Goal: Task Accomplishment & Management: Complete application form

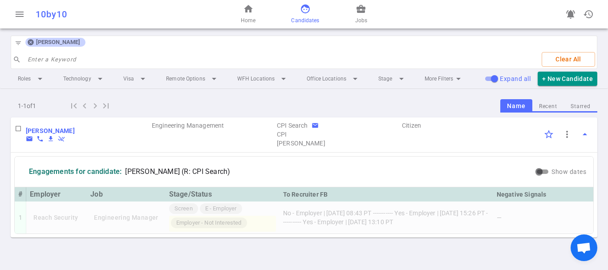
scroll to position [3, 0]
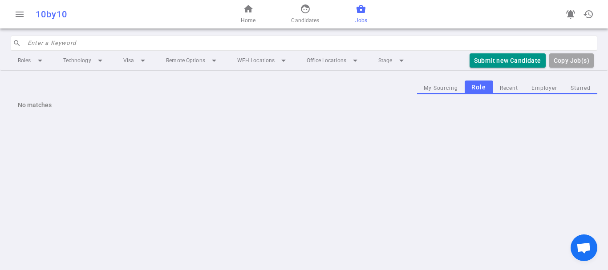
click at [546, 85] on button "Employer" at bounding box center [544, 88] width 39 height 12
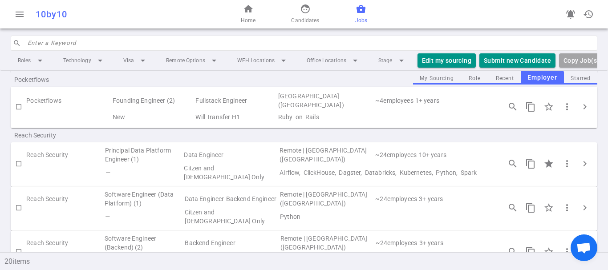
scroll to position [134, 0]
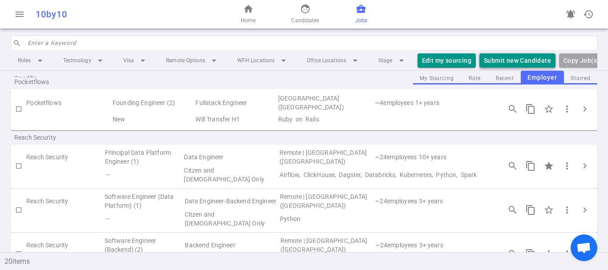
click at [496, 61] on button "Submit new Candidate" at bounding box center [517, 60] width 76 height 15
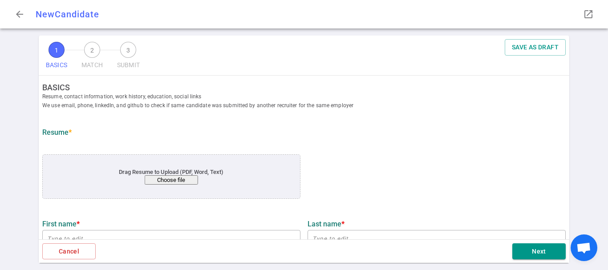
click at [172, 185] on button "Choose file" at bounding box center [171, 179] width 53 height 9
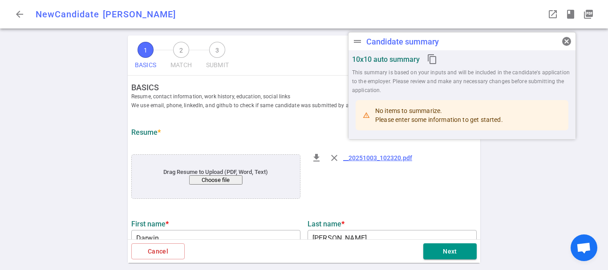
type input "Darwin"
type input "[PERSON_NAME]"
type input "[EMAIL_ADDRESS][DOMAIN_NAME]"
type input "[PHONE_NUMBER]"
type input "[URL][DOMAIN_NAME]"
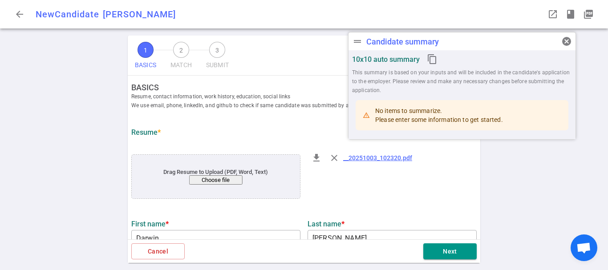
type input "[URL][DOMAIN_NAME]"
type input "Amazon"
type textarea "Software Engineer"
type input "6.6"
type input "[GEOGRAPHIC_DATA][US_STATE]"
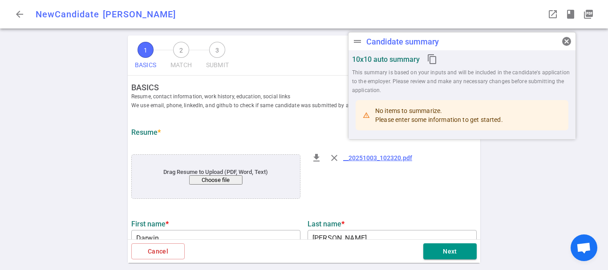
type input "Computer Science Russian"
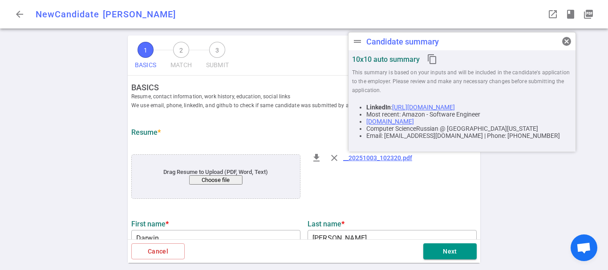
click at [488, 195] on div "1 BASICS 2 MATCH 3 SUBMIT SAVE AS DRAFT BASICS Resume, contact information, wor…" at bounding box center [304, 153] width 608 height 235
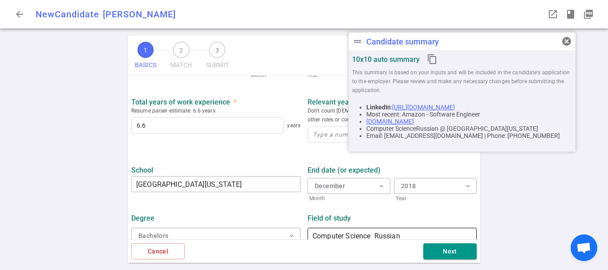
scroll to position [455, 0]
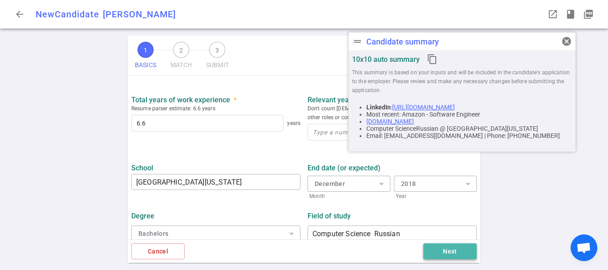
click at [439, 254] on button "Next" at bounding box center [449, 252] width 53 height 16
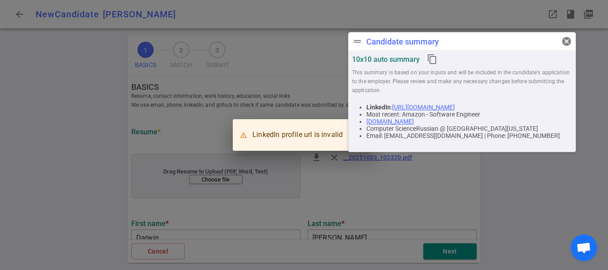
scroll to position [0, 0]
drag, startPoint x: 568, startPoint y: 40, endPoint x: 500, endPoint y: 66, distance: 73.0
click at [568, 40] on span "cancel" at bounding box center [566, 41] width 11 height 11
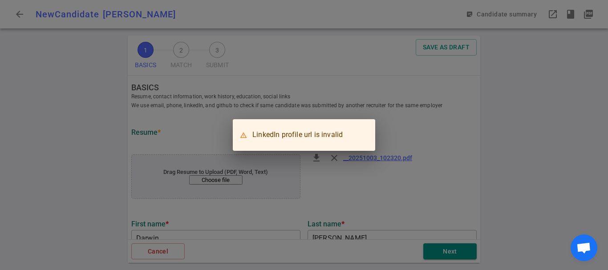
click at [423, 130] on div "LinkedIn profile url is invalid" at bounding box center [304, 135] width 608 height 270
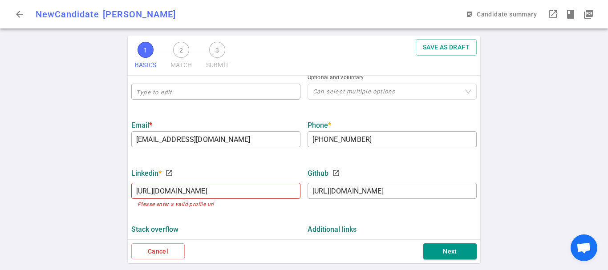
scroll to position [223, 0]
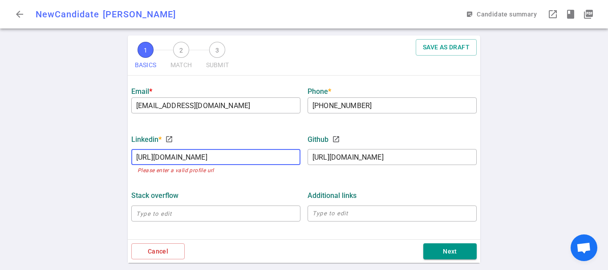
drag, startPoint x: 235, startPoint y: 162, endPoint x: 126, endPoint y: 162, distance: 108.6
click at [126, 162] on div "1 BASICS 2 MATCH 3 SUBMIT SAVE AS DRAFT BASICS Resume, contact information, wor…" at bounding box center [304, 153] width 356 height 235
paste input "[DOMAIN_NAME][URL][PERSON_NAME]"
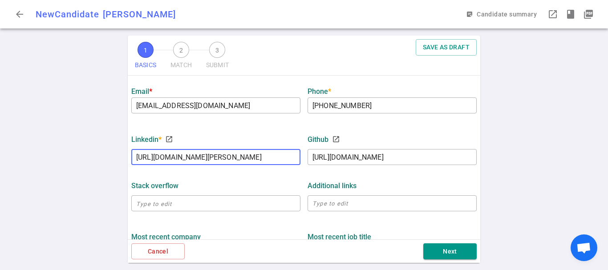
click at [394, 170] on div "LinkedIn * launch [URL][DOMAIN_NAME][PERSON_NAME] ​ GitHub launch [URL][DOMAIN_…" at bounding box center [304, 147] width 353 height 46
type input "[URL][DOMAIN_NAME][PERSON_NAME]"
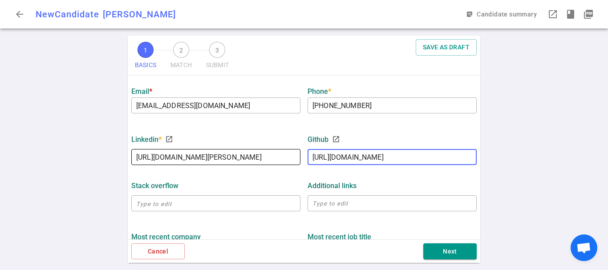
drag, startPoint x: 394, startPoint y: 162, endPoint x: 274, endPoint y: 164, distance: 119.8
click at [275, 163] on div "LinkedIn * launch [URL][DOMAIN_NAME][PERSON_NAME] ​ GitHub launch [URL][DOMAIN_…" at bounding box center [304, 147] width 353 height 46
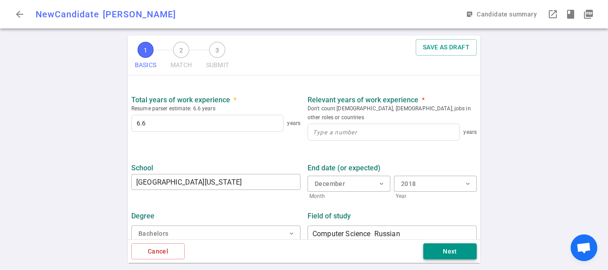
click at [443, 254] on button "Next" at bounding box center [449, 252] width 53 height 16
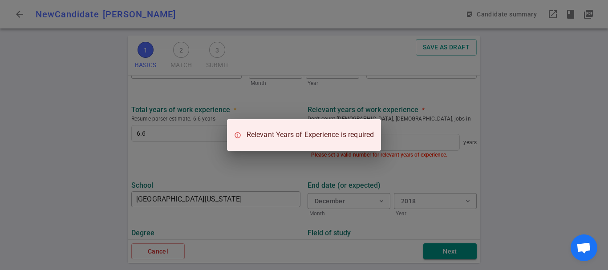
scroll to position [466, 0]
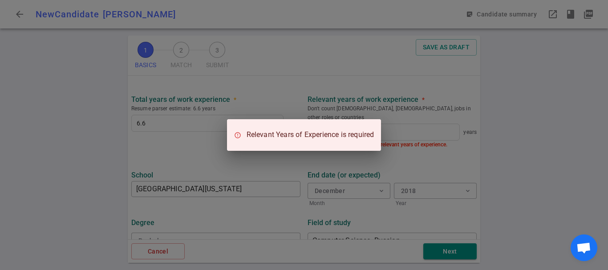
click at [426, 152] on div "Relevant Years of Experience is required" at bounding box center [304, 135] width 608 height 270
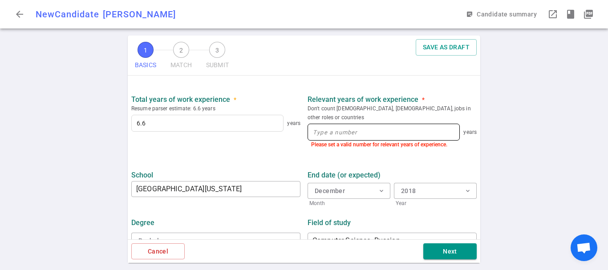
click at [391, 133] on div at bounding box center [384, 132] width 152 height 17
click at [358, 125] on input at bounding box center [383, 132] width 151 height 16
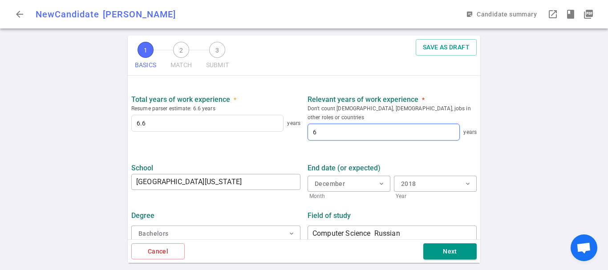
type input "6"
click at [460, 250] on button "Next" at bounding box center [449, 252] width 53 height 16
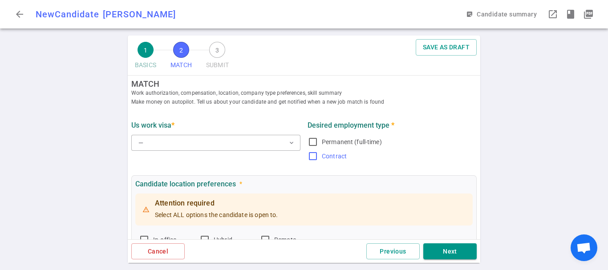
scroll to position [0, 0]
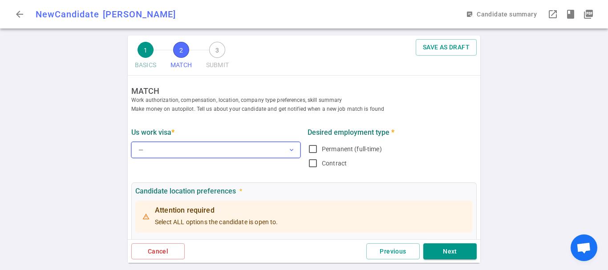
click at [259, 151] on button "— expand_more" at bounding box center [215, 150] width 169 height 16
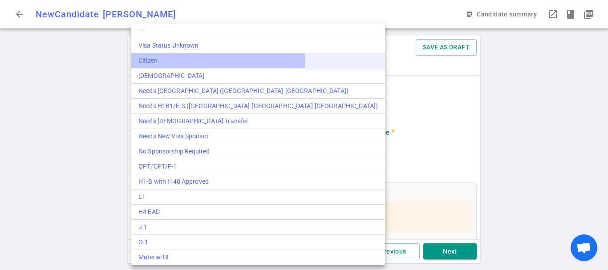
click at [218, 64] on div "Citizen" at bounding box center [258, 60] width 240 height 9
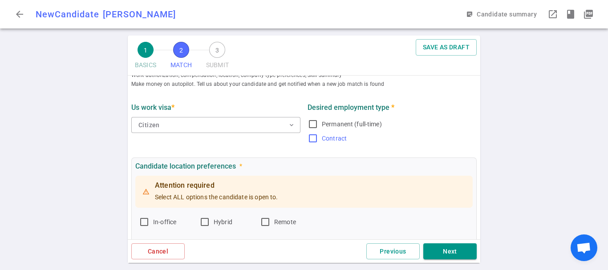
scroll to position [45, 0]
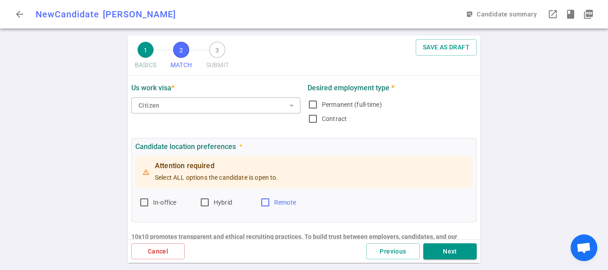
click at [264, 203] on input "Remote" at bounding box center [265, 202] width 11 height 11
checkbox input "true"
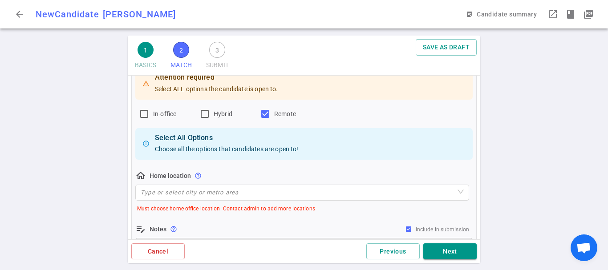
scroll to position [134, 0]
click at [203, 115] on input "Hybrid" at bounding box center [204, 113] width 11 height 11
checkbox input "true"
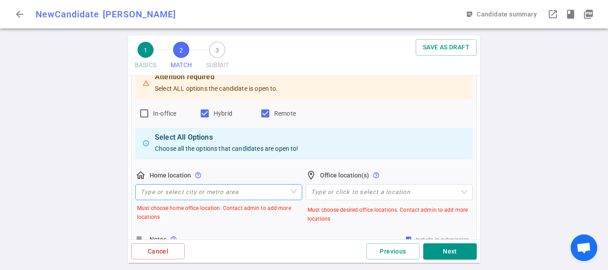
click at [242, 189] on input "search" at bounding box center [219, 192] width 156 height 15
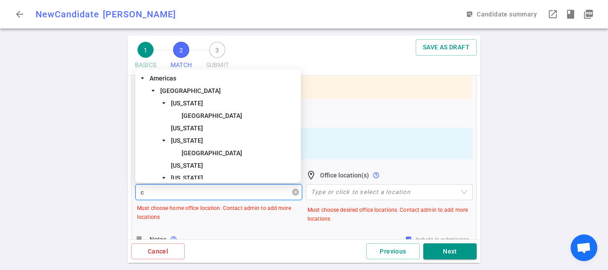
type input "co"
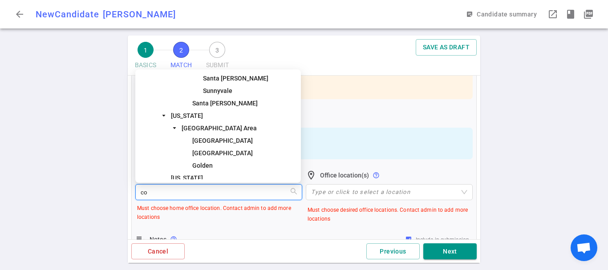
scroll to position [290, 0]
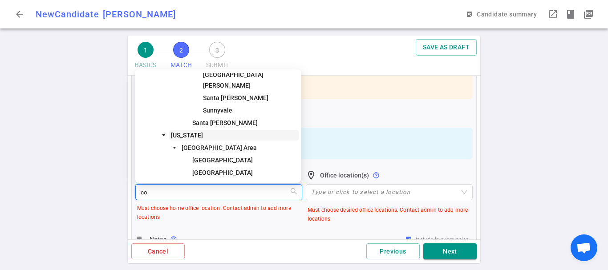
click at [175, 132] on span "[US_STATE]" at bounding box center [187, 135] width 32 height 7
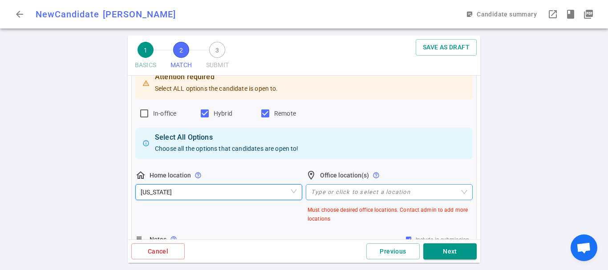
click at [335, 193] on div at bounding box center [385, 192] width 154 height 7
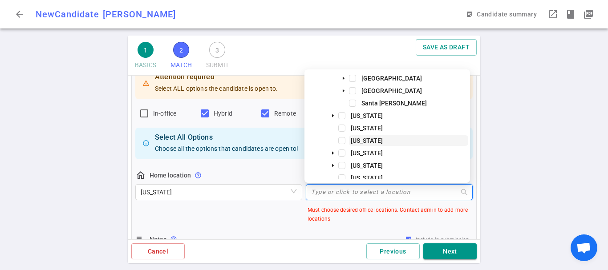
scroll to position [178, 0]
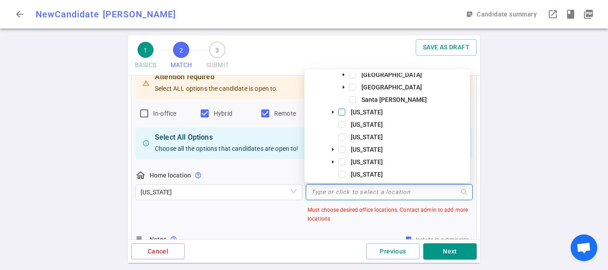
click at [340, 111] on span at bounding box center [341, 112] width 7 height 7
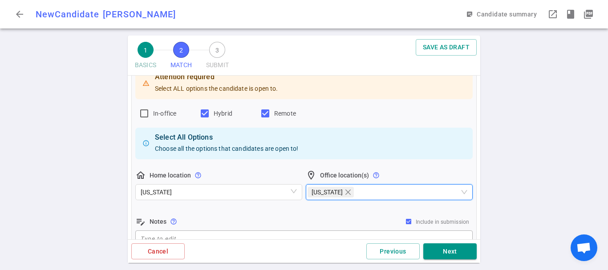
click at [289, 225] on div "edit_note Notes help_outline Include in submission" at bounding box center [303, 221] width 337 height 11
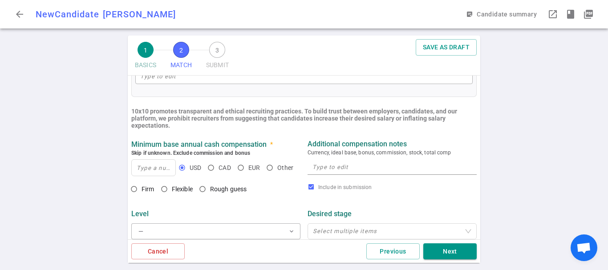
scroll to position [312, 0]
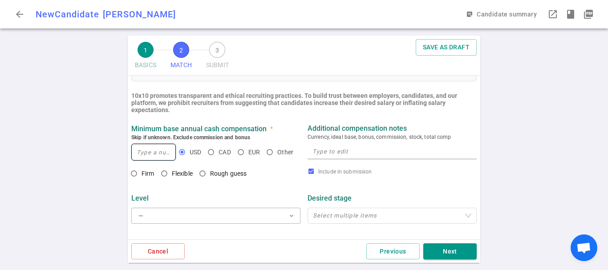
click at [153, 156] on input at bounding box center [154, 152] width 44 height 16
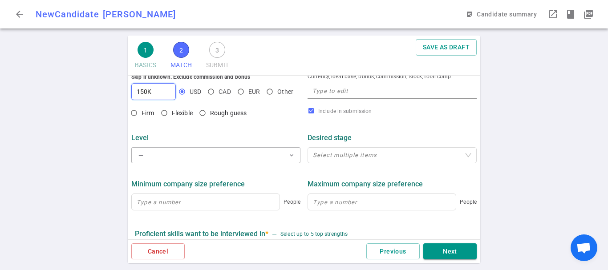
scroll to position [401, 0]
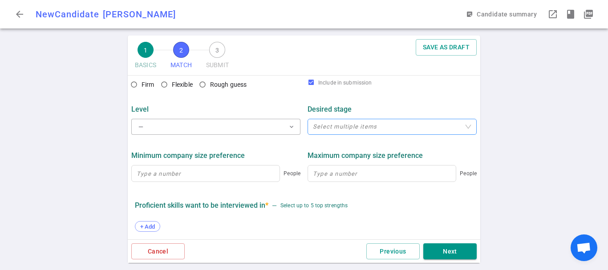
click at [372, 130] on div at bounding box center [387, 127] width 156 height 7
type input "150"
click at [372, 130] on div at bounding box center [387, 127] width 156 height 7
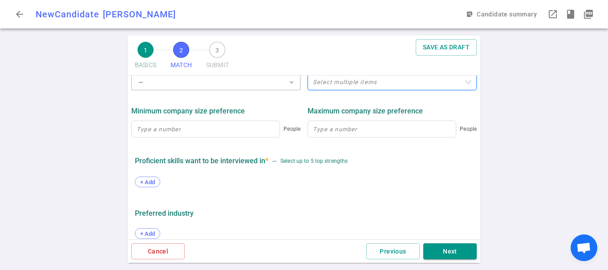
scroll to position [490, 0]
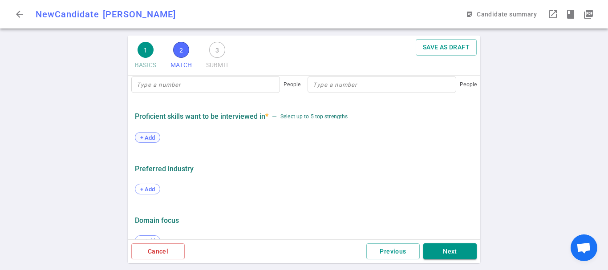
click at [150, 140] on span "+ Add" at bounding box center [147, 137] width 21 height 7
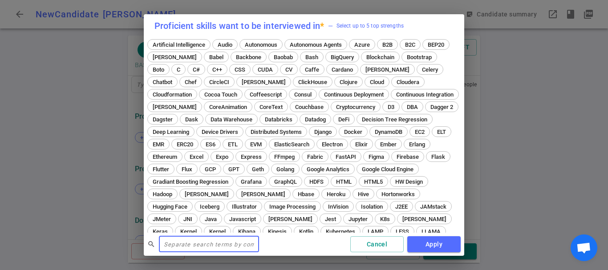
scroll to position [0, 0]
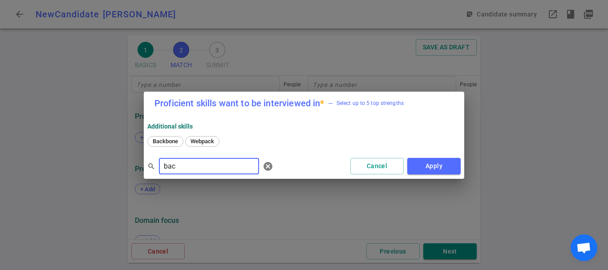
drag, startPoint x: 149, startPoint y: 166, endPoint x: 124, endPoint y: 166, distance: 24.5
click at [124, 166] on div "Proficient skills want to be interviewed in * — Select up to 5 top strengths Ad…" at bounding box center [304, 135] width 608 height 270
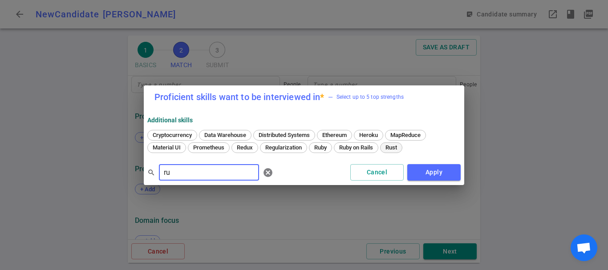
click at [392, 144] on div "Rust" at bounding box center [391, 147] width 22 height 11
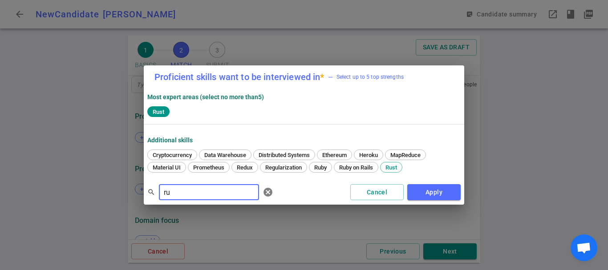
drag, startPoint x: 198, startPoint y: 191, endPoint x: 151, endPoint y: 191, distance: 46.7
click at [151, 191] on div "search ru ​ cancel" at bounding box center [212, 192] width 130 height 18
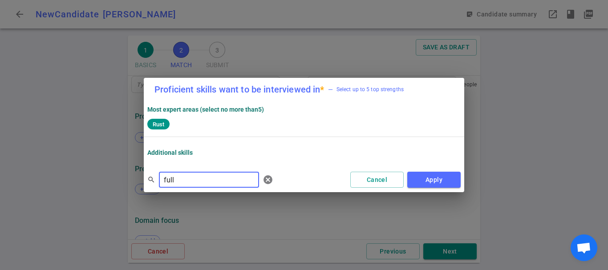
drag, startPoint x: 183, startPoint y: 179, endPoint x: 141, endPoint y: 174, distance: 42.7
click at [141, 174] on div "Proficient skills want to be interviewed in * — Select up to 5 top strengths Mo…" at bounding box center [304, 135] width 608 height 270
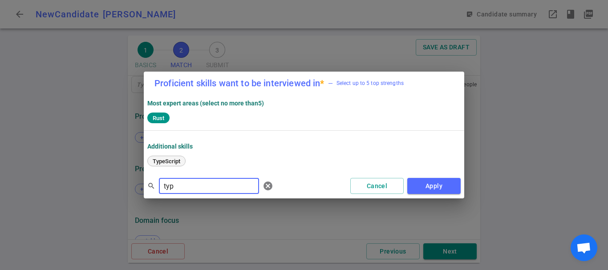
click at [181, 164] on span "TypeScript" at bounding box center [167, 161] width 34 height 7
drag, startPoint x: 180, startPoint y: 185, endPoint x: 143, endPoint y: 183, distance: 37.0
click at [143, 183] on div "Proficient skills want to be interviewed in * — Select up to 5 top strengths Mo…" at bounding box center [304, 135] width 608 height 270
click at [197, 165] on div "Python" at bounding box center [195, 161] width 28 height 11
drag, startPoint x: 183, startPoint y: 186, endPoint x: 164, endPoint y: 186, distance: 19.6
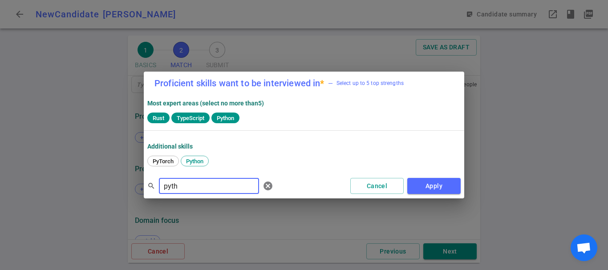
click at [164, 186] on input "pyth" at bounding box center [209, 186] width 100 height 14
type input "java"
click at [157, 159] on span "Java" at bounding box center [159, 161] width 18 height 7
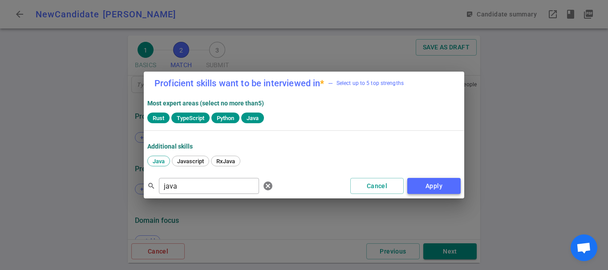
click at [439, 183] on button "Apply" at bounding box center [433, 186] width 53 height 16
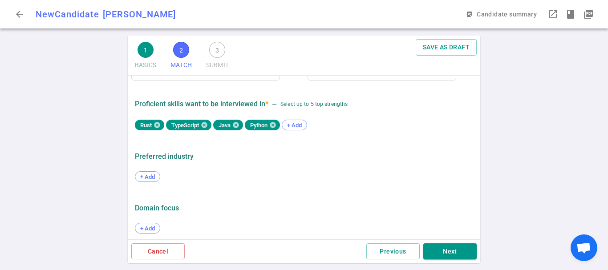
scroll to position [509, 0]
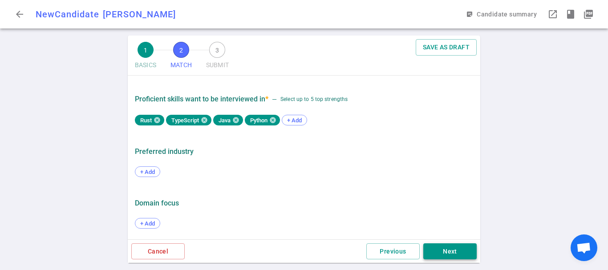
click at [436, 246] on button "Next" at bounding box center [449, 252] width 53 height 16
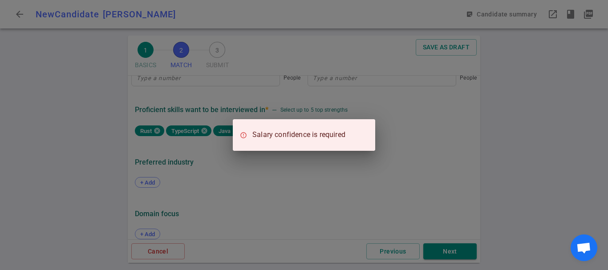
scroll to position [521, 0]
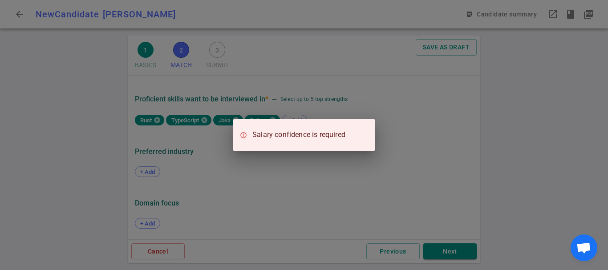
click at [320, 198] on div "Salary confidence is required" at bounding box center [304, 135] width 608 height 270
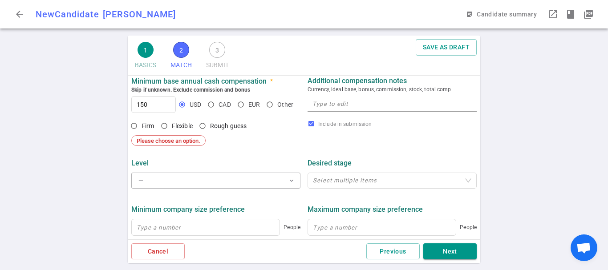
scroll to position [343, 0]
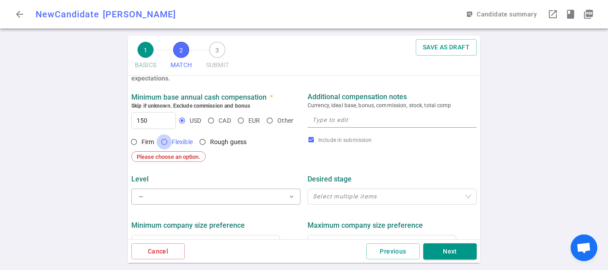
click at [162, 147] on input "Flexible" at bounding box center [164, 141] width 15 height 15
radio input "true"
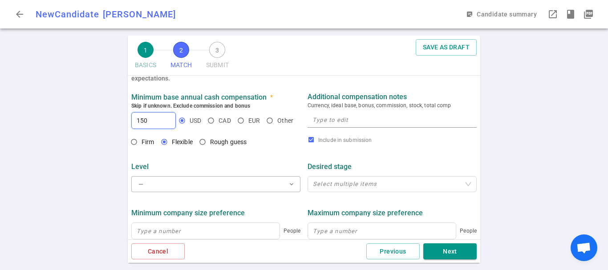
click at [148, 127] on input "150" at bounding box center [154, 121] width 44 height 16
type input "150,000"
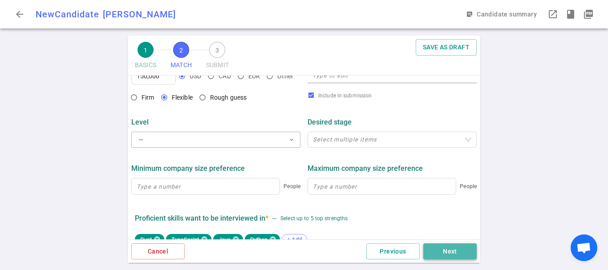
click at [458, 253] on button "Next" at bounding box center [449, 252] width 53 height 16
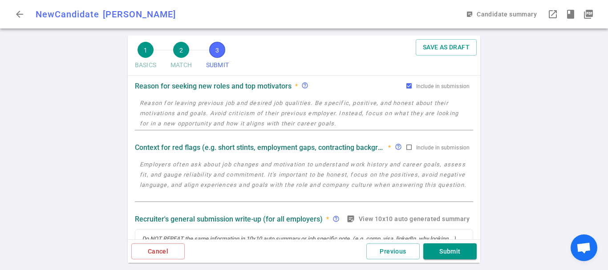
scroll to position [0, 0]
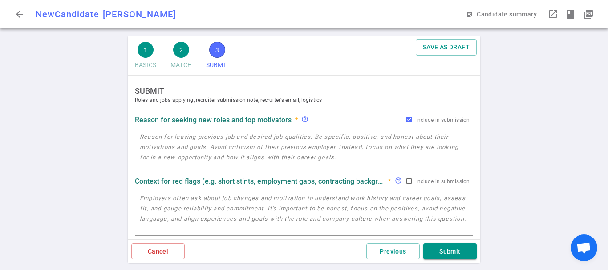
click at [209, 138] on textarea at bounding box center [304, 147] width 329 height 31
paste textarea "Amazon is enforcing RTO, which means he may need to relocate to [GEOGRAPHIC_DAT…"
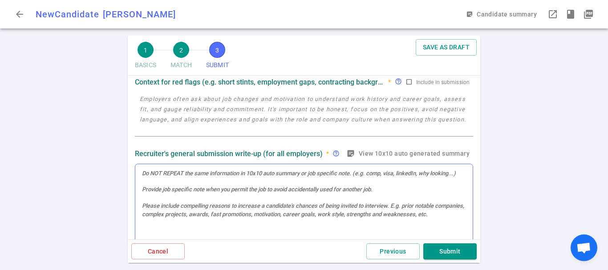
scroll to position [45, 0]
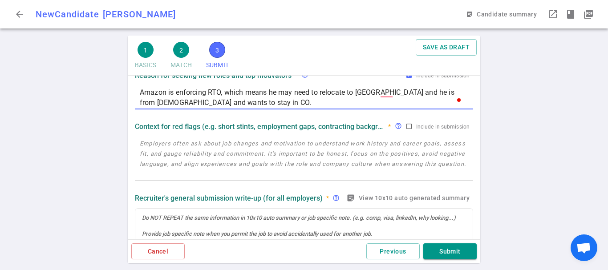
type textarea "Amazon is enforcing RTO, which means he may need to relocate to [GEOGRAPHIC_DAT…"
click at [353, 166] on textarea at bounding box center [304, 158] width 329 height 41
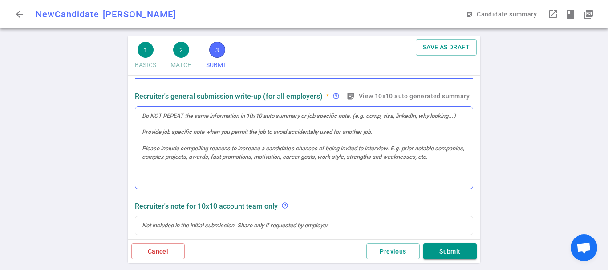
scroll to position [134, 0]
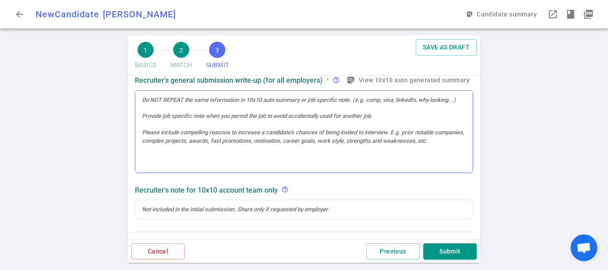
type textarea "n/a"
click at [337, 150] on div at bounding box center [303, 132] width 337 height 82
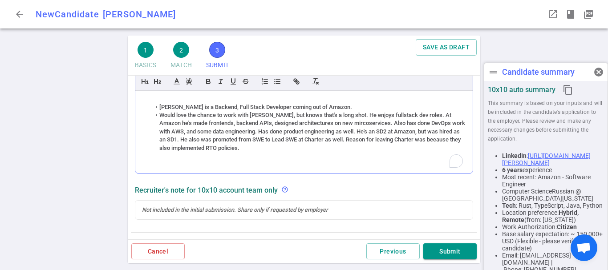
scroll to position [0, 0]
drag, startPoint x: 194, startPoint y: 118, endPoint x: 390, endPoint y: 162, distance: 201.2
click at [390, 162] on div "To enrich screen reader interactions, please activate Accessibility in Grammarl…" at bounding box center [304, 163] width 324 height 8
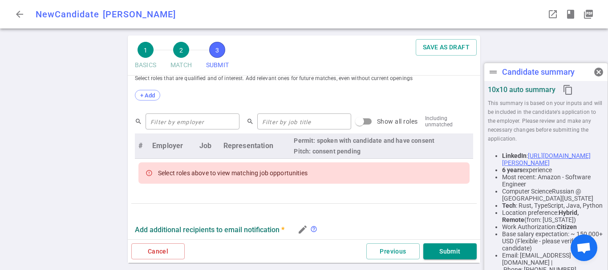
scroll to position [285, 0]
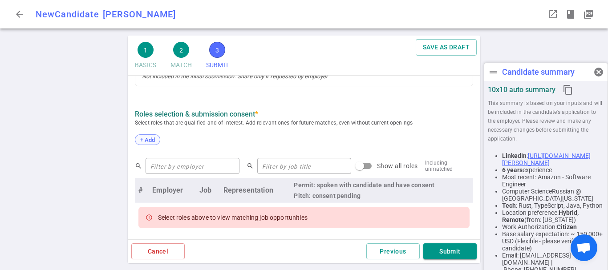
click at [150, 140] on span "+ Add" at bounding box center [147, 140] width 21 height 7
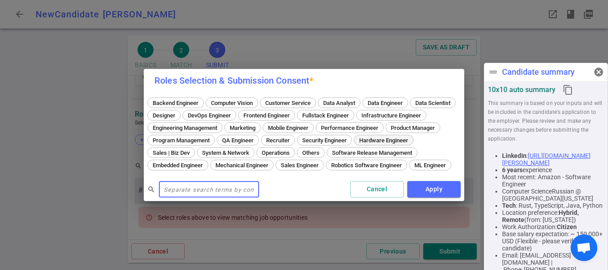
scroll to position [267, 0]
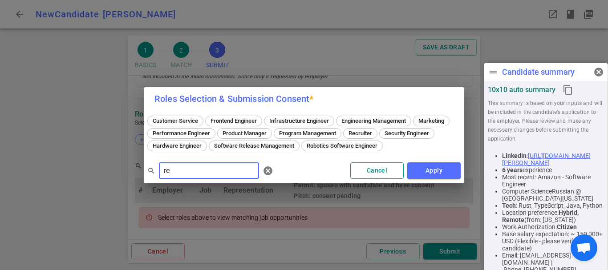
type input "re"
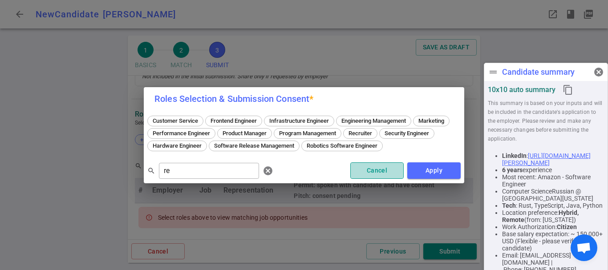
click at [371, 167] on button "Cancel" at bounding box center [376, 170] width 53 height 16
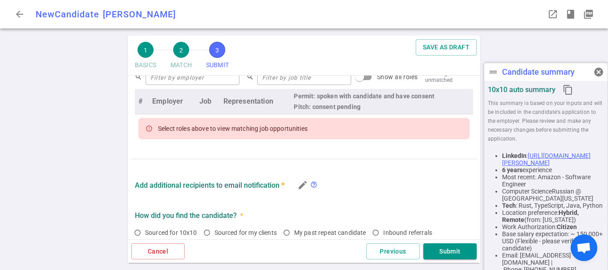
scroll to position [312, 0]
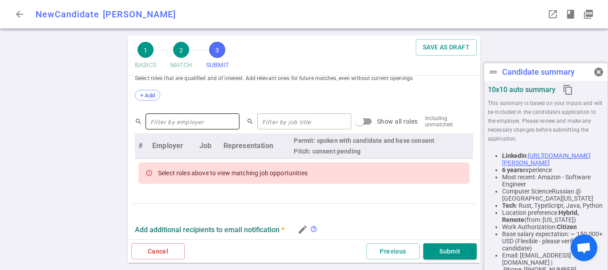
click at [192, 121] on input "text" at bounding box center [193, 121] width 94 height 14
type input "reac"
click at [276, 176] on div "Select roles above to view matching job opportunities" at bounding box center [233, 173] width 150 height 16
click at [355, 118] on input "Show all roles" at bounding box center [359, 121] width 51 height 17
checkbox input "true"
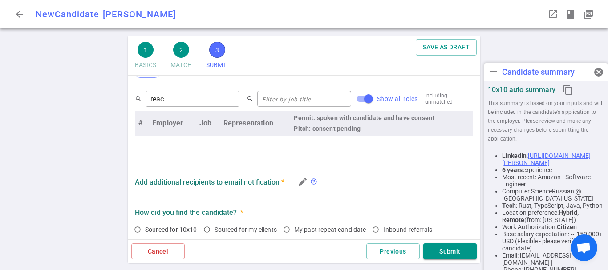
scroll to position [356, 0]
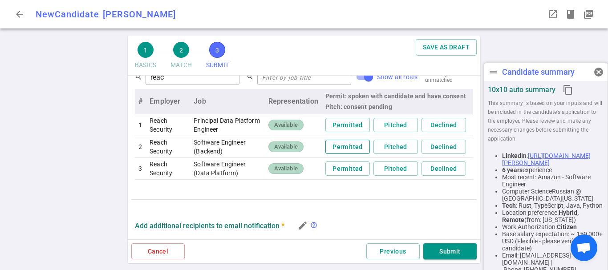
click at [347, 148] on button "Permitted" at bounding box center [347, 147] width 45 height 15
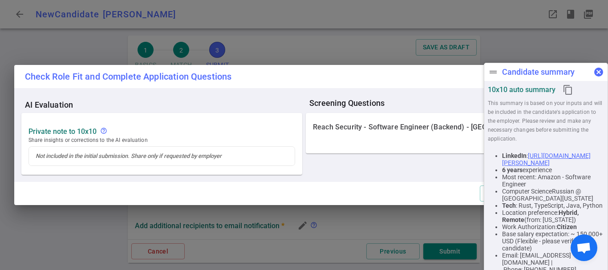
click at [599, 68] on span "cancel" at bounding box center [598, 72] width 11 height 11
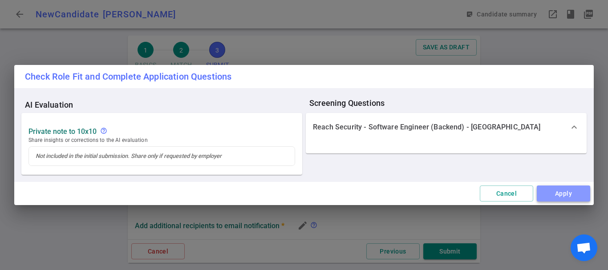
click at [553, 195] on button "Apply" at bounding box center [563, 194] width 53 height 16
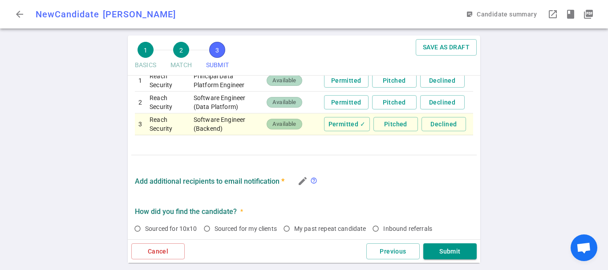
scroll to position [445, 0]
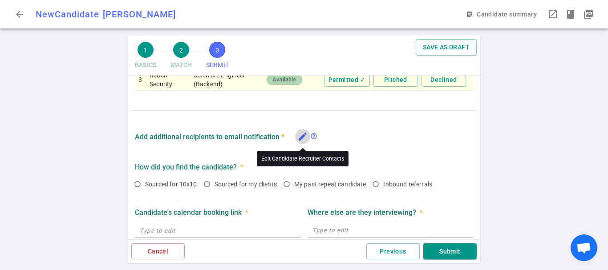
click at [305, 138] on icon "edit" at bounding box center [302, 136] width 11 height 11
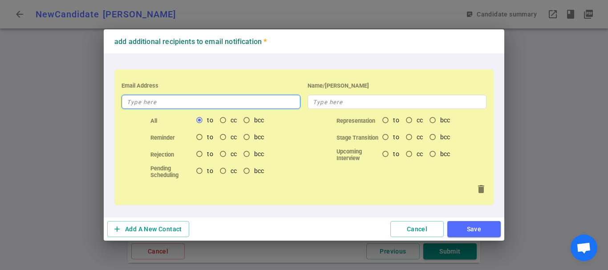
click at [191, 106] on input "text" at bounding box center [211, 102] width 179 height 14
type input "k"
drag, startPoint x: 140, startPoint y: 97, endPoint x: 104, endPoint y: 101, distance: 35.8
click at [104, 101] on div "Email Address Invalid email k Name/Alias All to cc bcc Representation to cc bcc…" at bounding box center [304, 135] width 401 height 164
paste input "[PERSON_NAME][EMAIL_ADDRESS][DOMAIN_NAME]"
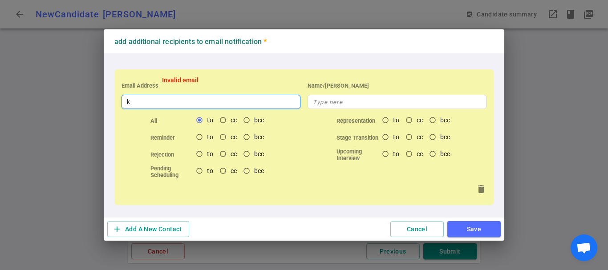
type input "[EMAIL_ADDRESS][DOMAIN_NAME]"
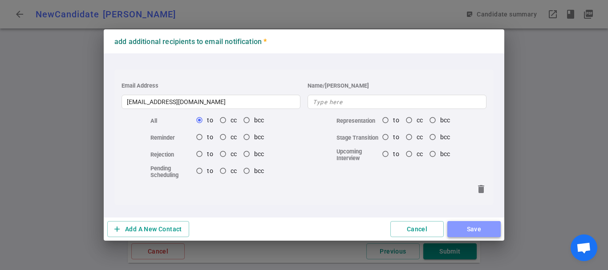
click at [471, 228] on button "Save" at bounding box center [473, 229] width 53 height 16
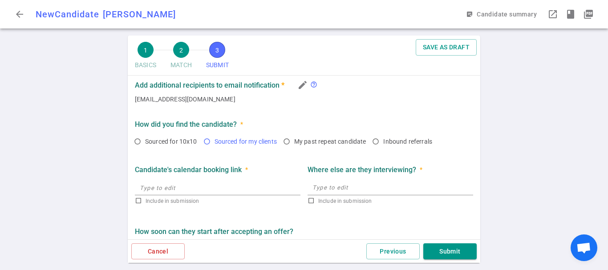
scroll to position [516, 0]
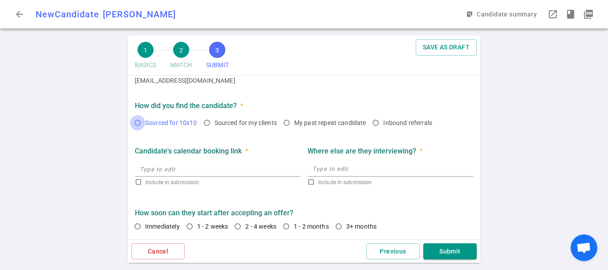
click at [141, 128] on input "Sourced for 10x10" at bounding box center [137, 122] width 15 height 15
radio input "true"
click at [195, 172] on input "text" at bounding box center [218, 169] width 166 height 14
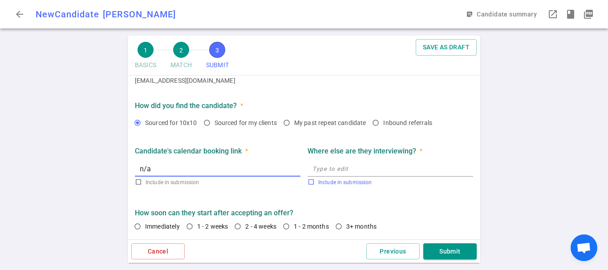
type input "n/a"
checkbox input "true"
type input "[URL]"
click at [356, 171] on textarea at bounding box center [391, 169] width 156 height 10
paste textarea "has like 4-5 things in progress, mostly remote and a few hybrid/in-person stuff…"
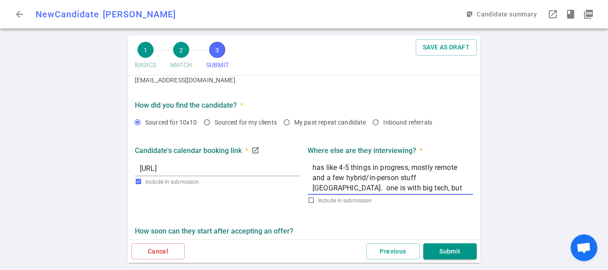
drag, startPoint x: 327, startPoint y: 167, endPoint x: 336, endPoint y: 167, distance: 8.9
click at [336, 167] on textarea "has like 4-5 things in progress, mostly remote and a few hybrid/in-person stuff…" at bounding box center [391, 177] width 156 height 31
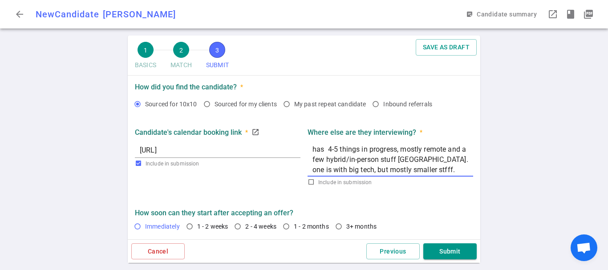
type textarea "has 4-5 things in progress, mostly remote and a few hybrid/in-person stuff [GEO…"
click at [147, 228] on span "Immediately" at bounding box center [162, 226] width 35 height 7
click at [145, 228] on input "Immediately" at bounding box center [137, 226] width 15 height 15
radio input "true"
click at [187, 231] on input "1 - 2 weeks" at bounding box center [189, 226] width 15 height 15
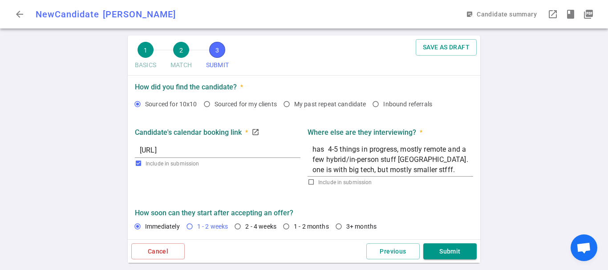
radio input "true"
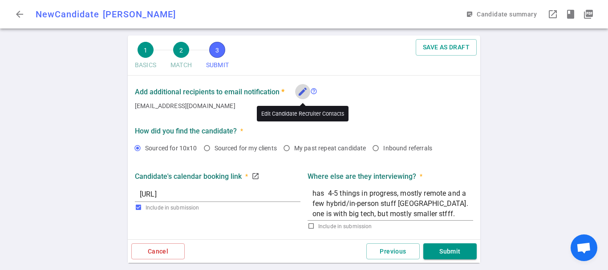
click at [302, 93] on icon "edit" at bounding box center [302, 91] width 11 height 11
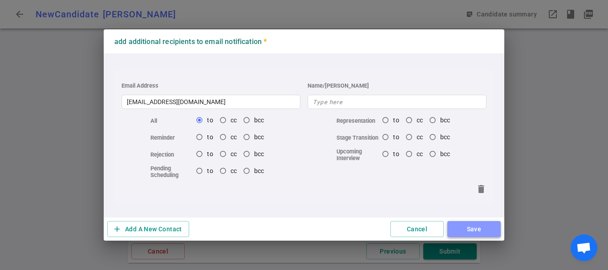
click at [477, 228] on button "Save" at bounding box center [473, 229] width 53 height 16
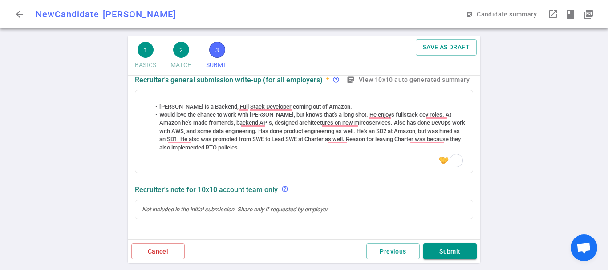
scroll to position [45, 0]
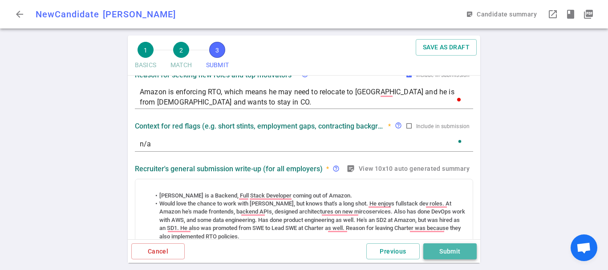
click at [447, 250] on button "Submit" at bounding box center [449, 252] width 53 height 16
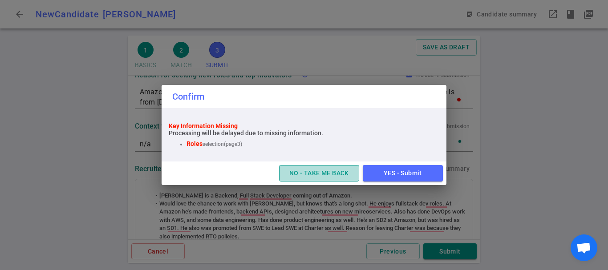
click at [335, 177] on button "NO - TAKE ME BACK" at bounding box center [319, 173] width 80 height 16
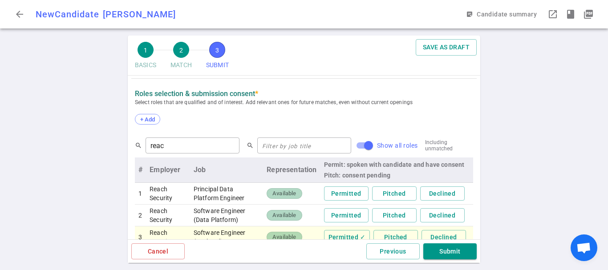
scroll to position [267, 0]
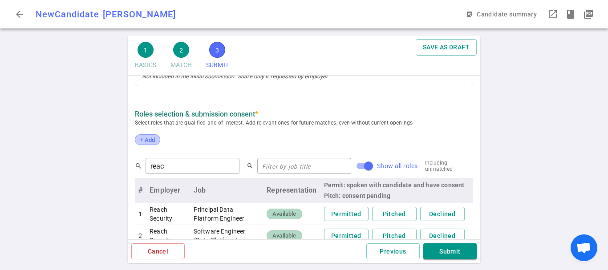
click at [154, 142] on span "+ Add" at bounding box center [147, 140] width 21 height 7
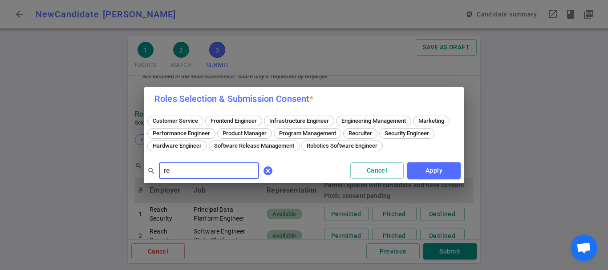
click at [263, 168] on span "cancel" at bounding box center [268, 171] width 11 height 11
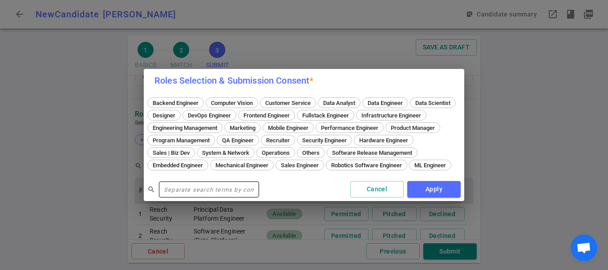
click at [202, 193] on input "text" at bounding box center [209, 190] width 100 height 14
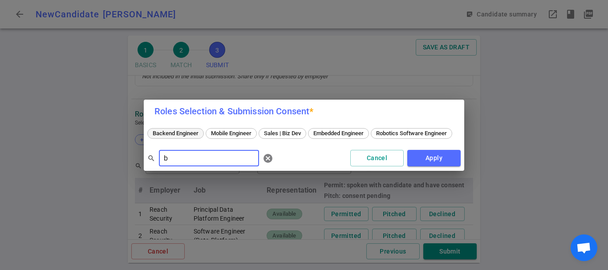
click at [171, 131] on span "Backend Engineer" at bounding box center [176, 133] width 52 height 7
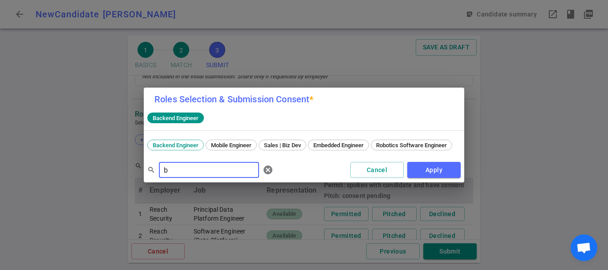
drag, startPoint x: 201, startPoint y: 175, endPoint x: 150, endPoint y: 172, distance: 51.3
click at [150, 172] on div "search b ​ cancel" at bounding box center [212, 170] width 130 height 18
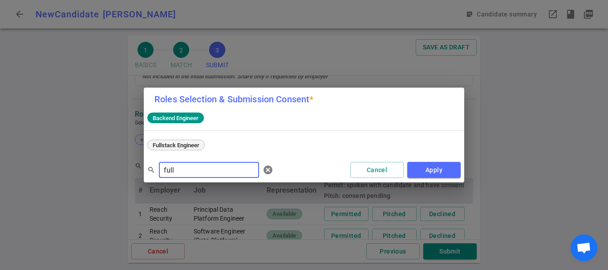
type input "full"
click at [161, 149] on div "Fullstack Engineer" at bounding box center [175, 145] width 57 height 11
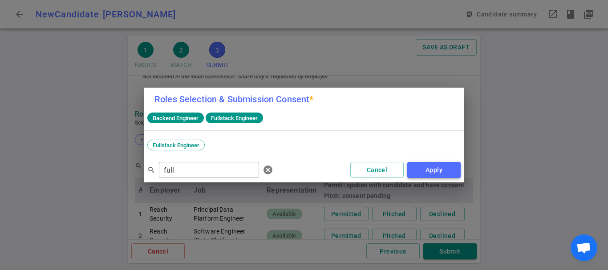
click at [437, 169] on button "Apply" at bounding box center [433, 170] width 53 height 16
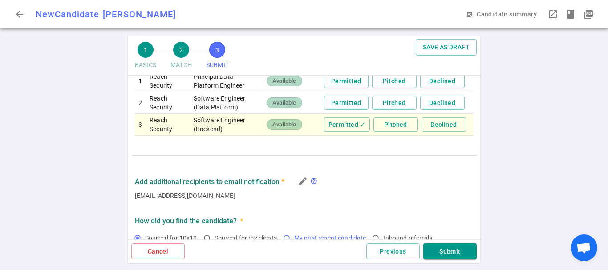
scroll to position [401, 0]
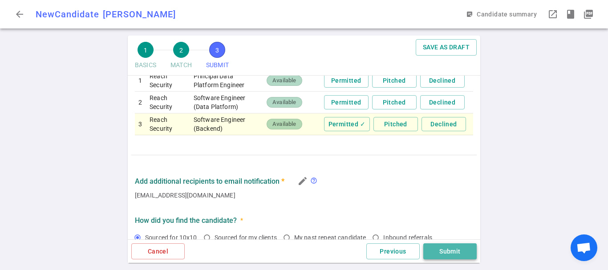
click at [450, 252] on button "Submit" at bounding box center [449, 252] width 53 height 16
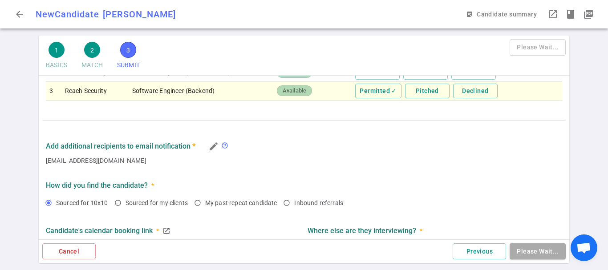
scroll to position [374, 0]
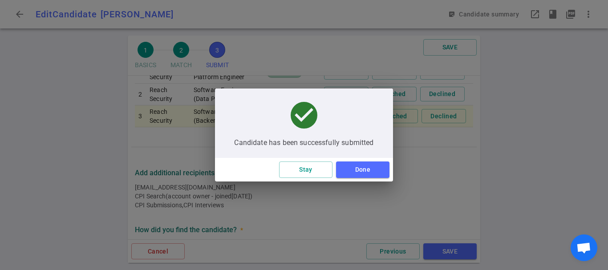
type textarea "Amazon is enforcing RTO, which means he may need to relocate to [GEOGRAPHIC_DAT…"
type textarea "has 4-5 things in progress, mostly remote and a few hybrid/in-person stuff [GEO…"
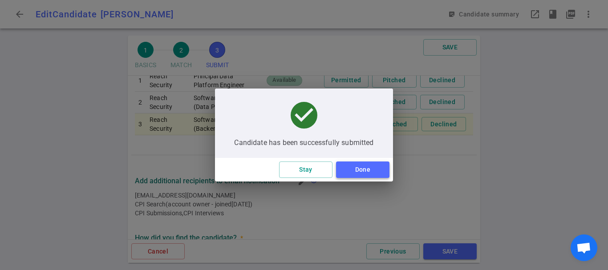
click at [360, 167] on button "Done" at bounding box center [362, 170] width 53 height 16
